Goal: Task Accomplishment & Management: Use online tool/utility

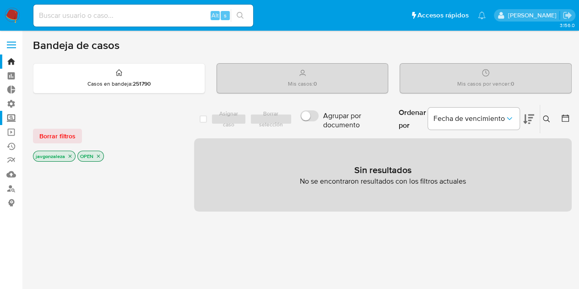
click at [11, 116] on label "Screening" at bounding box center [54, 118] width 109 height 14
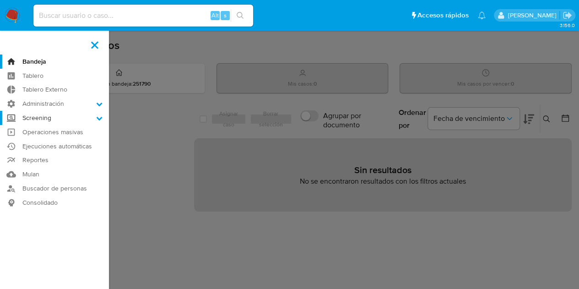
click at [0, 0] on input "Screening" at bounding box center [0, 0] width 0 height 0
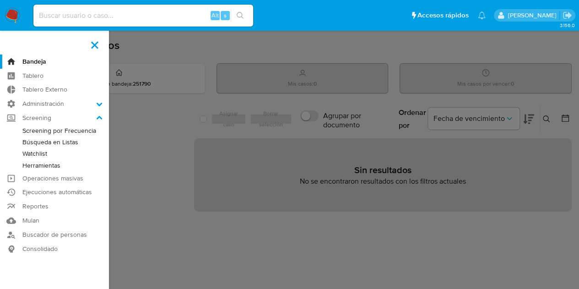
click at [43, 152] on link "Watchlist" at bounding box center [54, 153] width 109 height 11
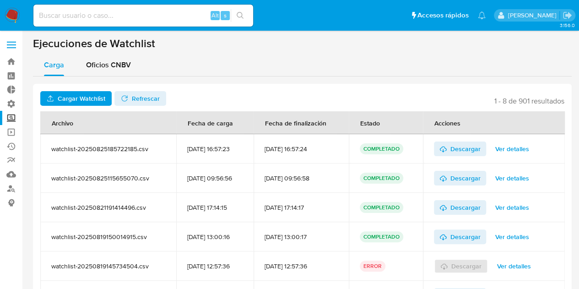
click at [87, 95] on span "Cargar Watchlist" at bounding box center [82, 98] width 48 height 15
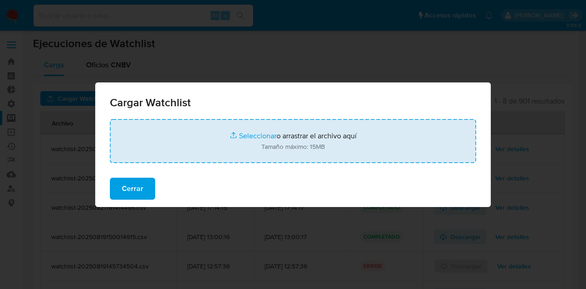
click at [229, 146] on input "file" at bounding box center [293, 141] width 366 height 44
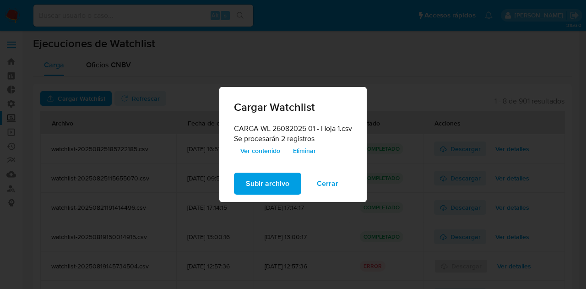
click at [264, 183] on span "Subir archivo" at bounding box center [267, 183] width 43 height 20
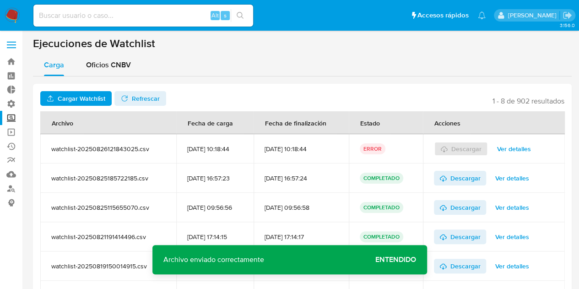
click at [527, 148] on span "Ver detalles" at bounding box center [514, 148] width 34 height 13
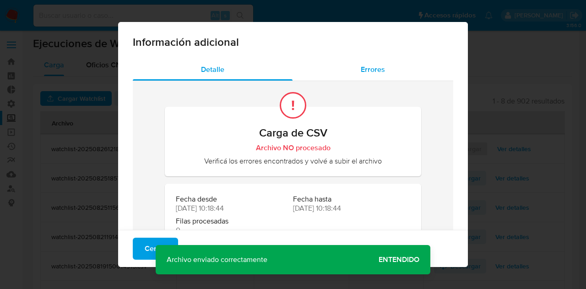
click at [375, 69] on span "Errores" at bounding box center [373, 69] width 24 height 11
